Goal: Ask a question

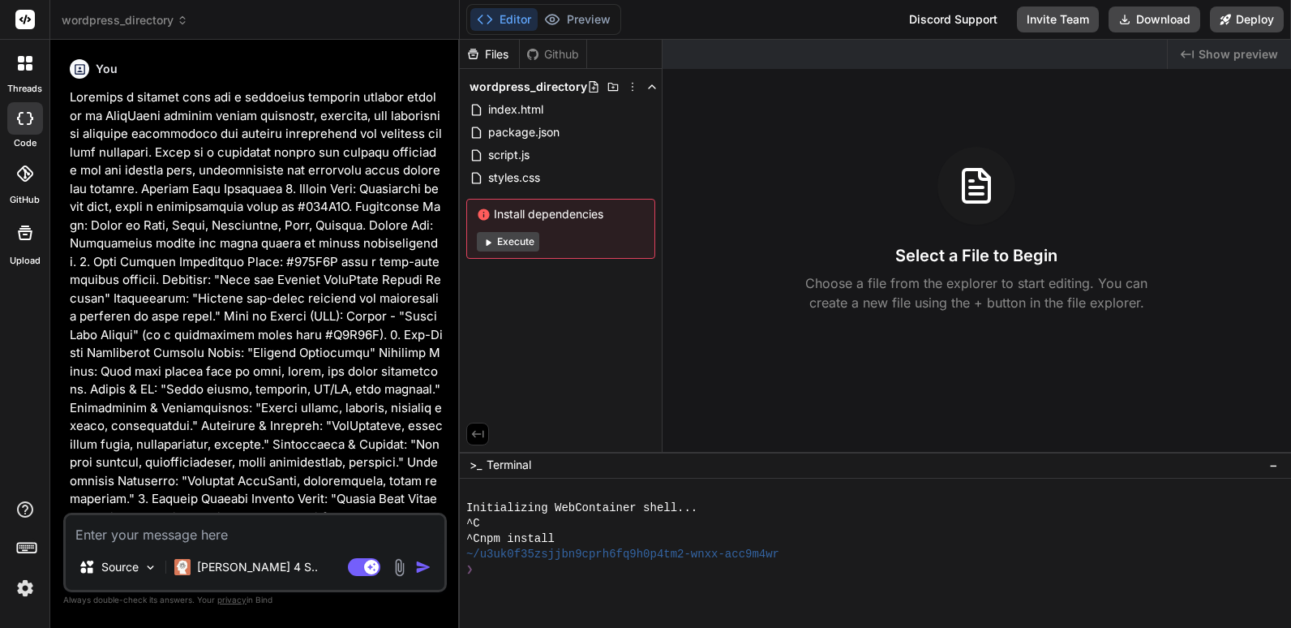
scroll to position [1179, 0]
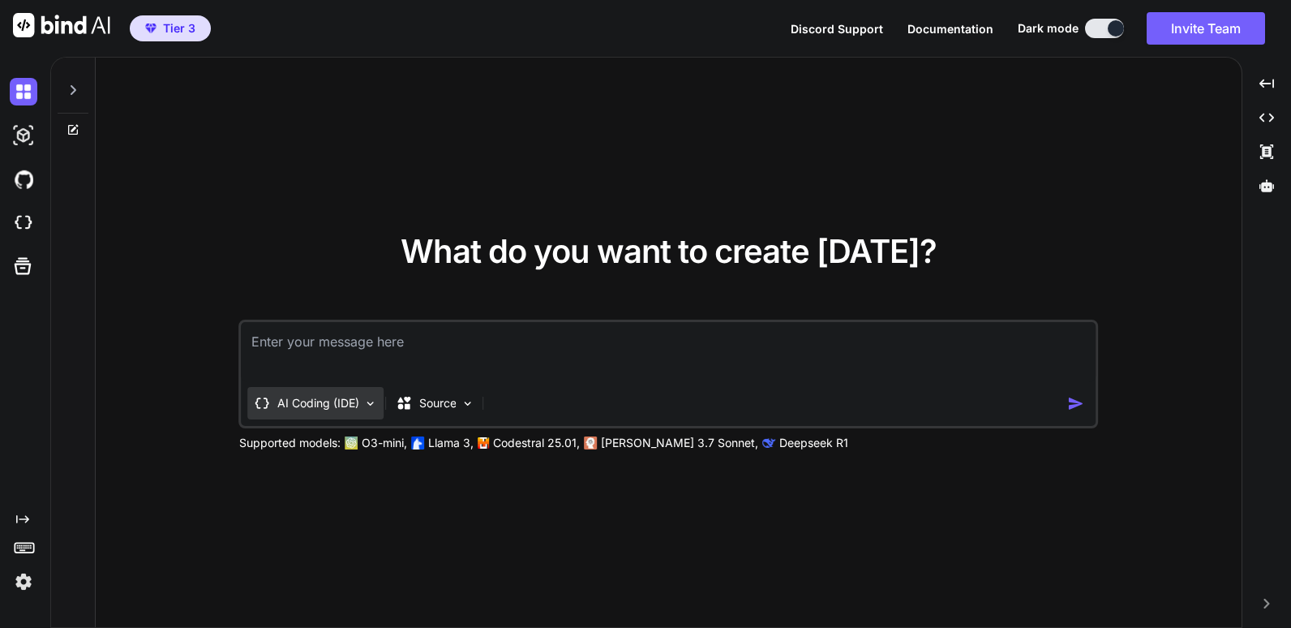
click at [371, 400] on img at bounding box center [371, 404] width 14 height 14
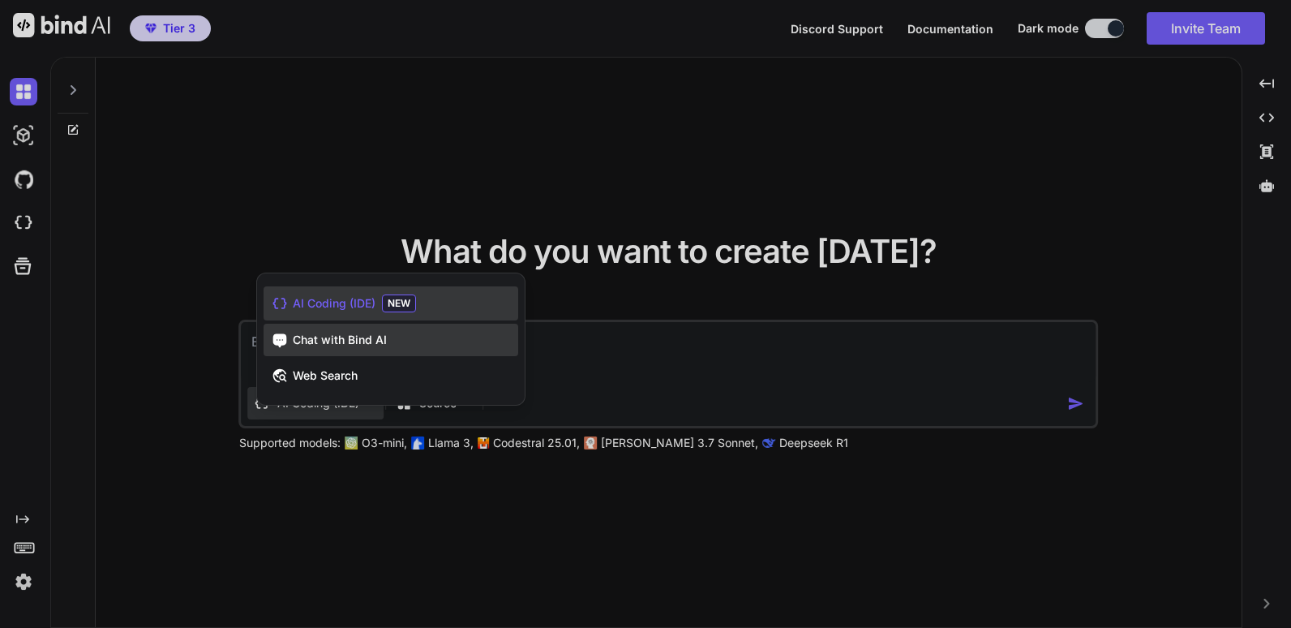
click at [340, 337] on span "Chat with Bind AI" at bounding box center [340, 340] width 94 height 16
type textarea "x"
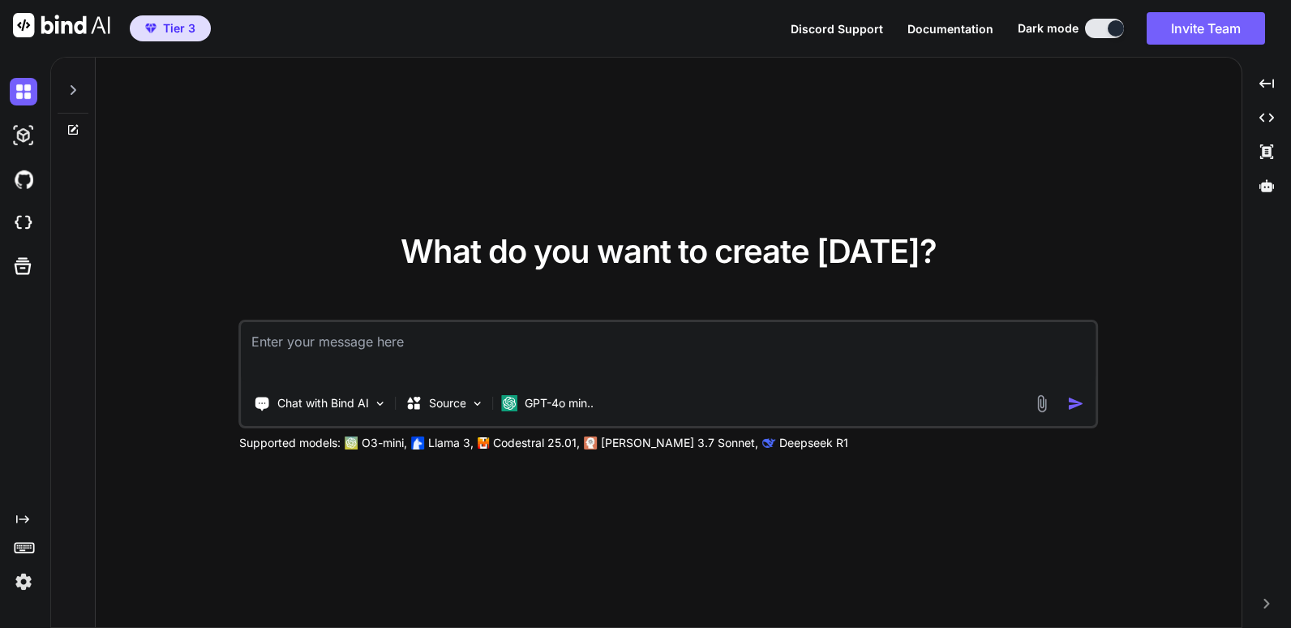
click at [487, 354] on textarea at bounding box center [669, 352] width 855 height 60
type textarea "What is the best tool stack for building a directory web app?"
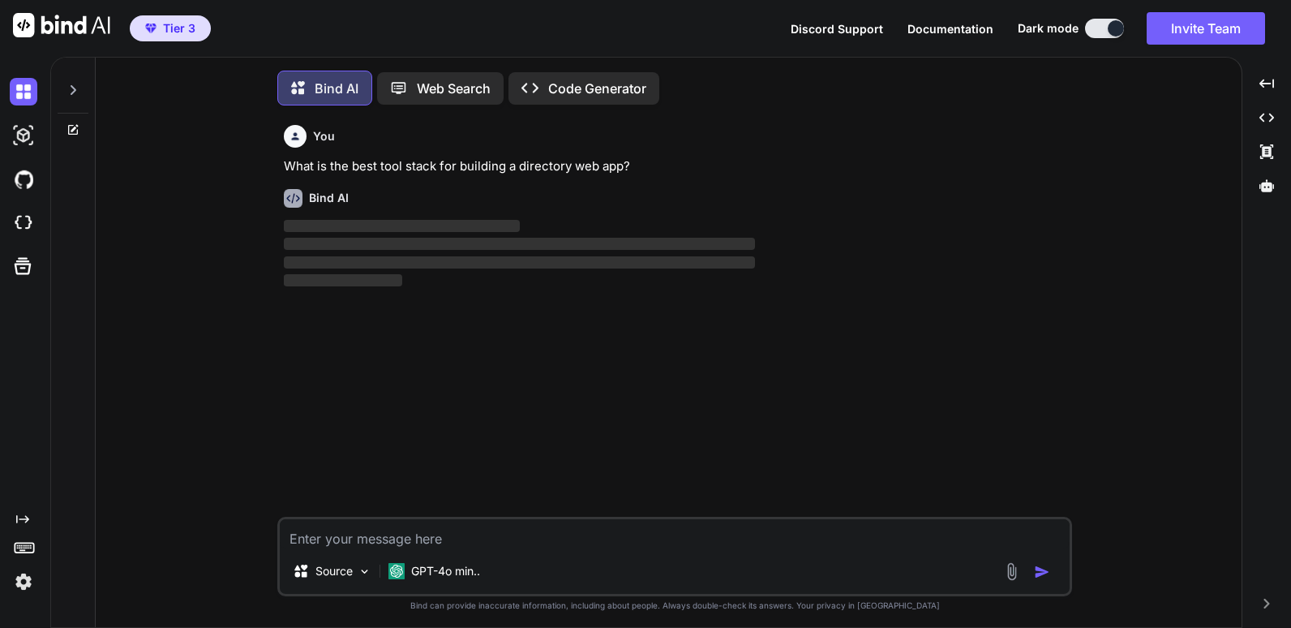
scroll to position [8, 0]
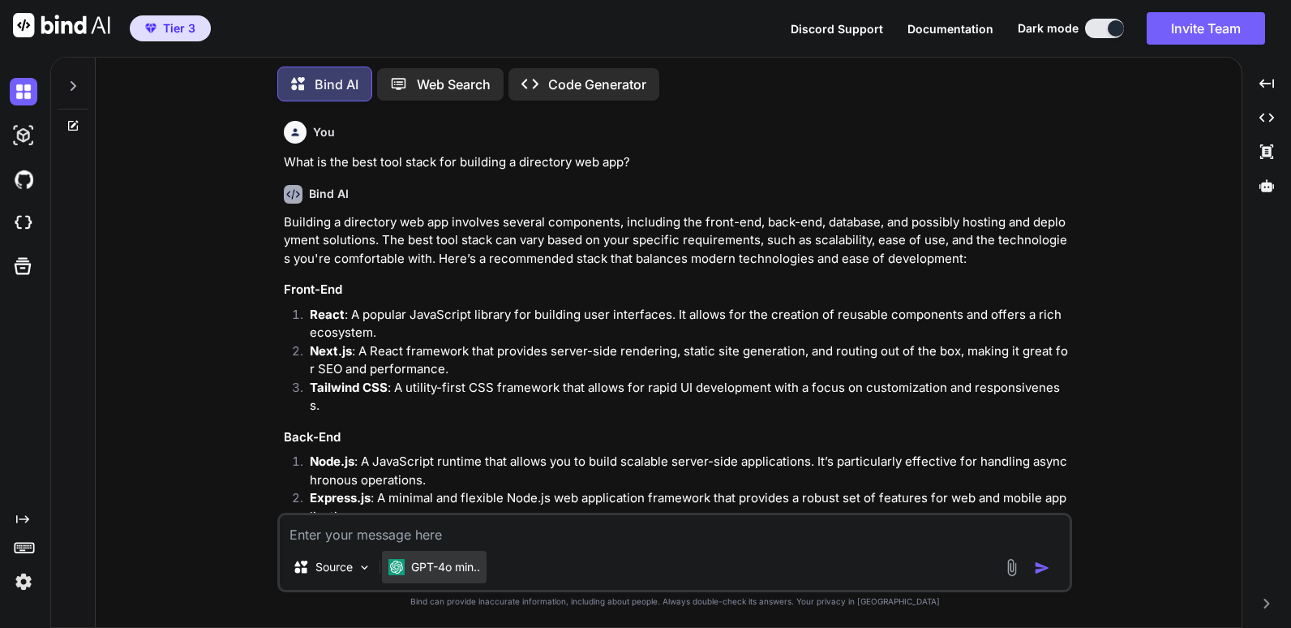
click at [449, 568] on p "GPT-4o min.." at bounding box center [445, 567] width 69 height 16
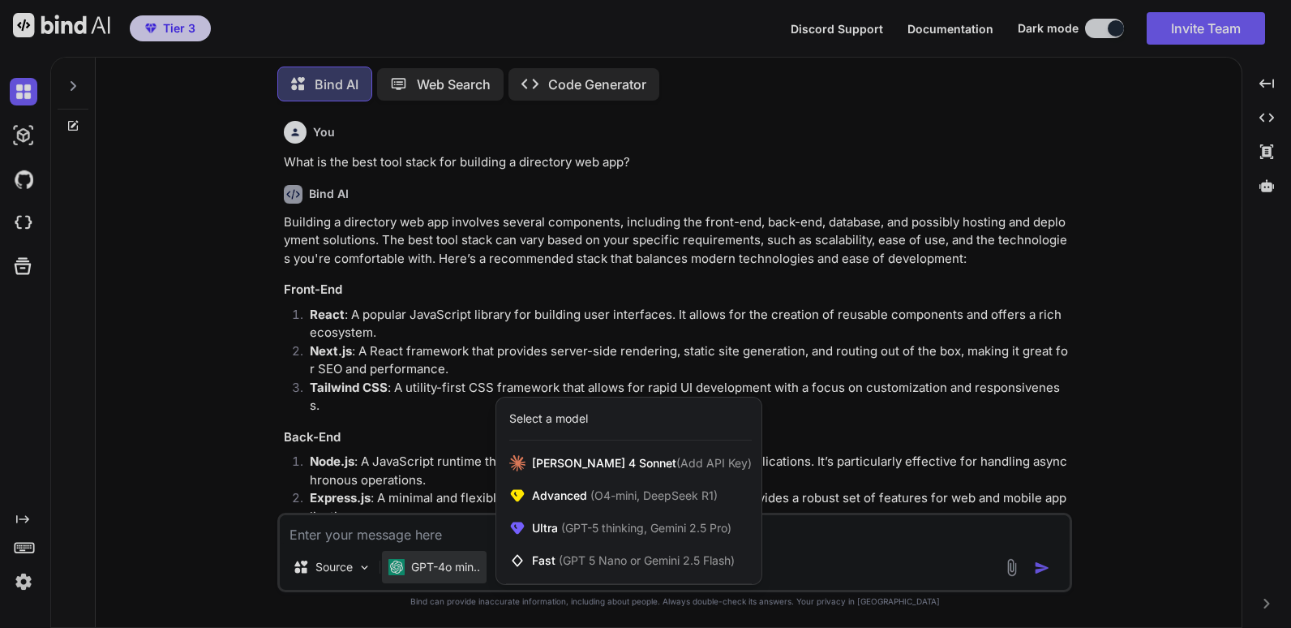
click at [220, 371] on div at bounding box center [645, 314] width 1291 height 628
